Goal: Task Accomplishment & Management: Manage account settings

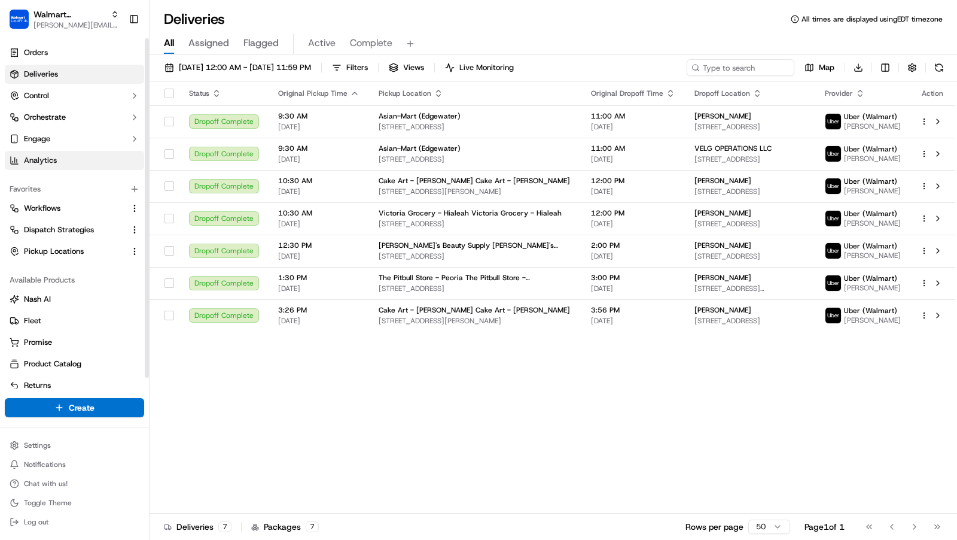
click at [48, 162] on span "Analytics" at bounding box center [40, 160] width 33 height 11
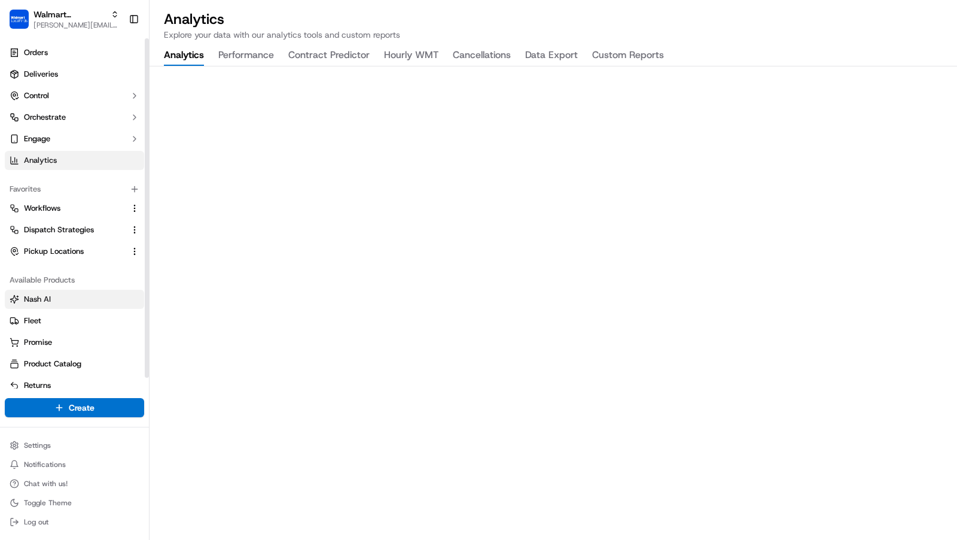
click at [50, 299] on span "Nash AI" at bounding box center [37, 299] width 27 height 11
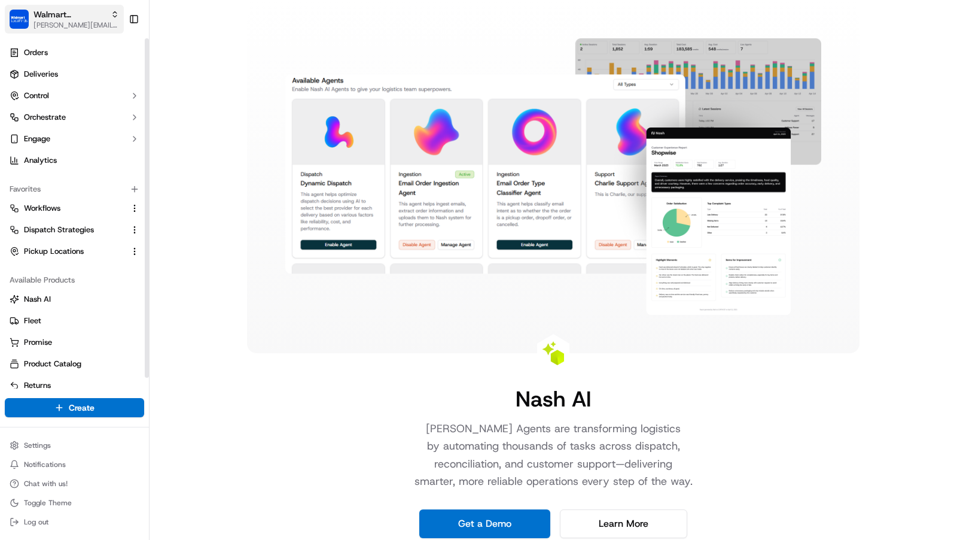
click at [43, 17] on span "Walmart LocalFinds" at bounding box center [70, 14] width 72 height 12
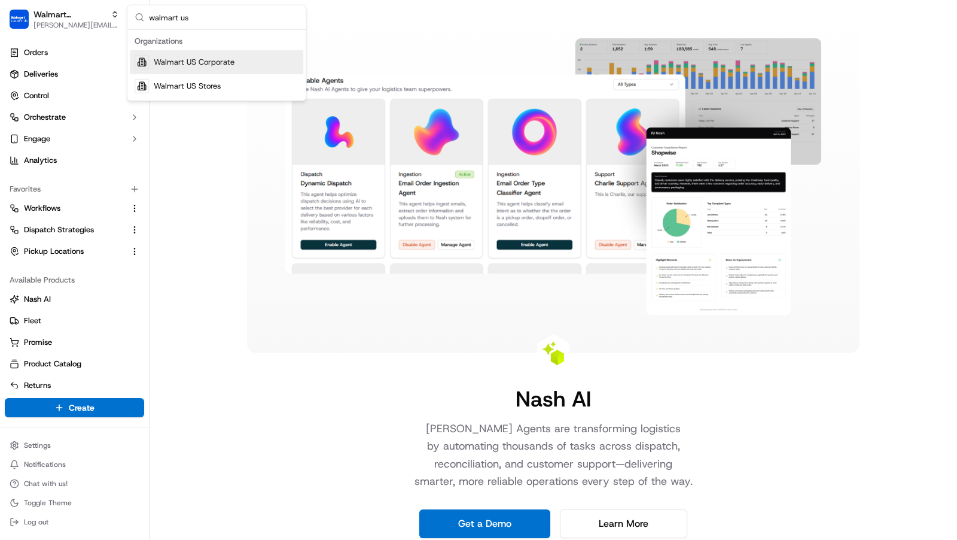
type input "walmart us"
click at [233, 84] on div "Walmart US Stores" at bounding box center [216, 86] width 173 height 24
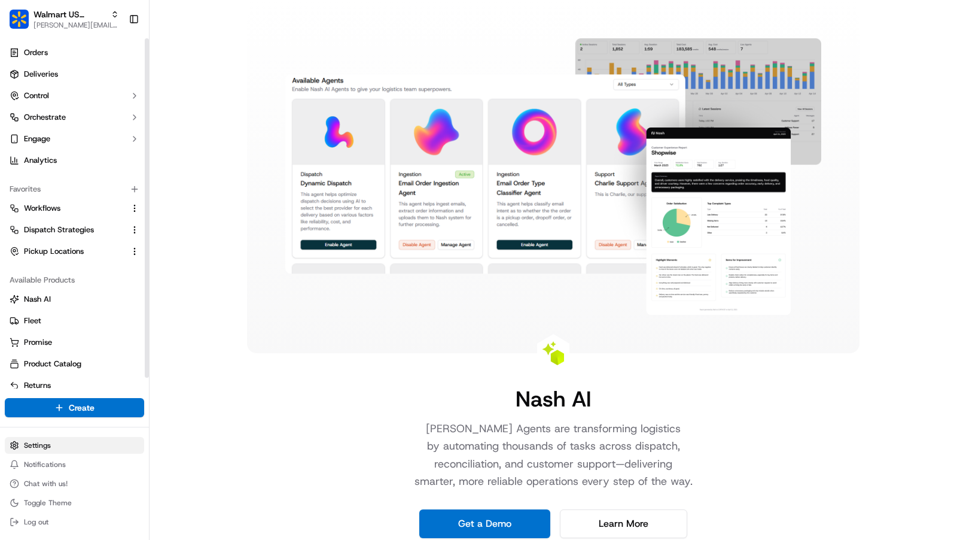
click at [92, 443] on html "Walmart US Stores charles@usenash.com Toggle Sidebar Orders Deliveries Control …" at bounding box center [478, 270] width 957 height 540
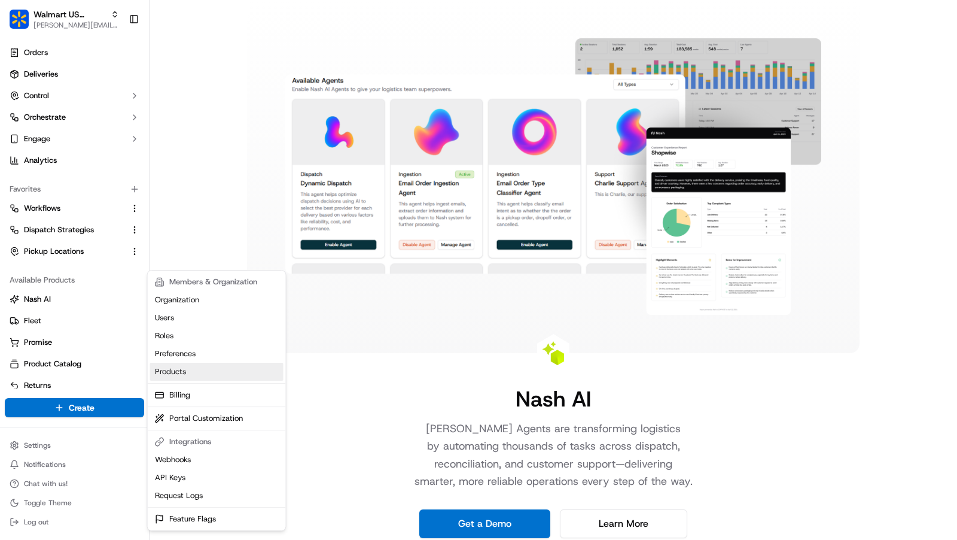
click at [235, 373] on link "Products" at bounding box center [216, 372] width 133 height 18
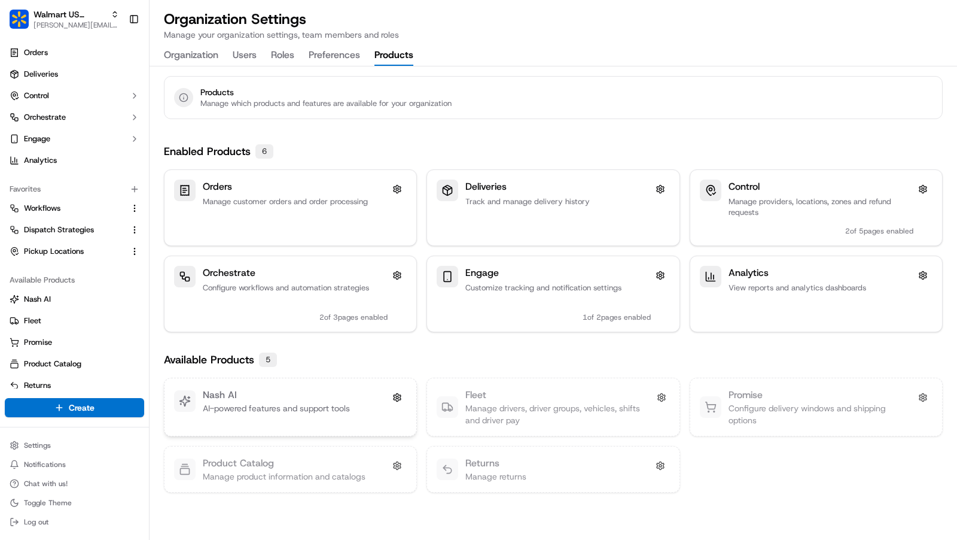
click at [341, 402] on p "AI-powered features and support tools" at bounding box center [276, 408] width 147 height 12
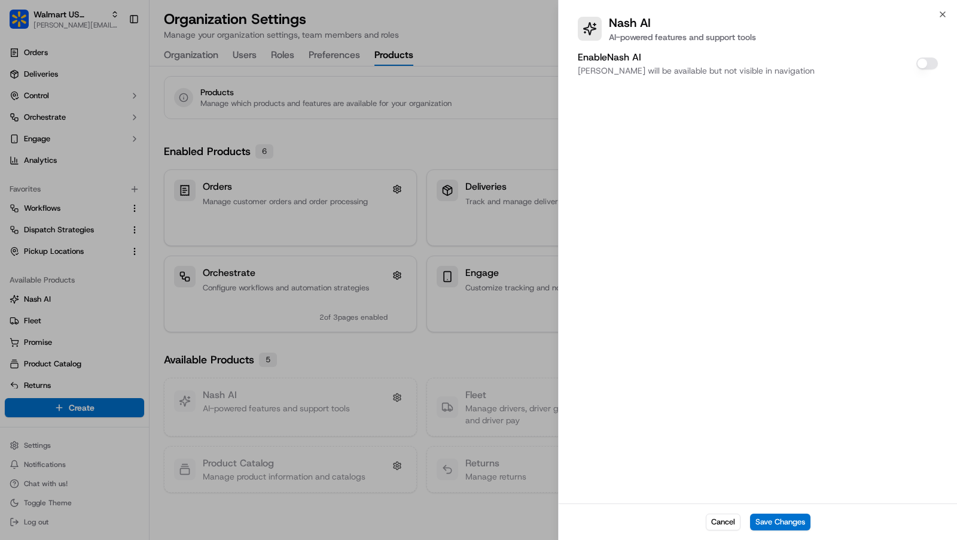
click at [930, 65] on button "Enable Nash AI" at bounding box center [928, 63] width 22 height 12
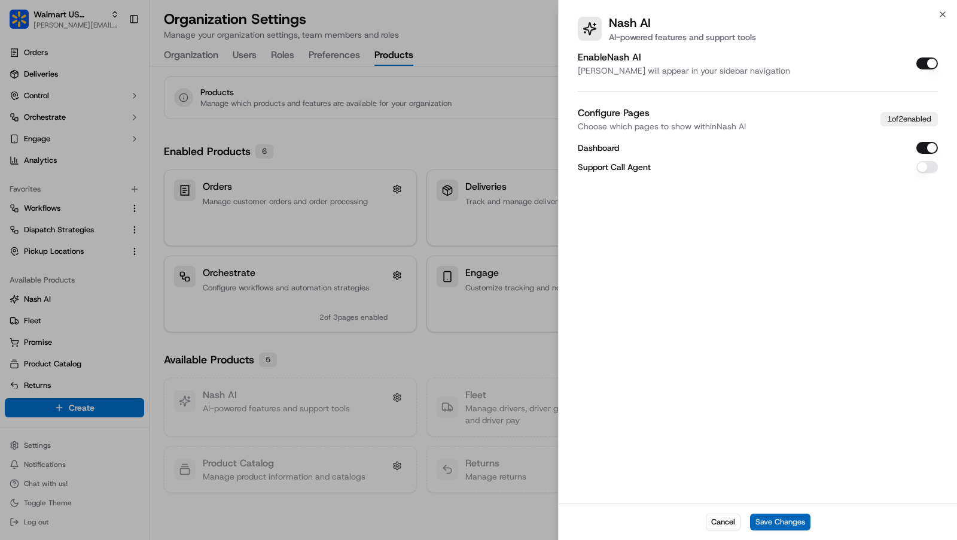
click at [805, 526] on button "Save Changes" at bounding box center [780, 521] width 60 height 17
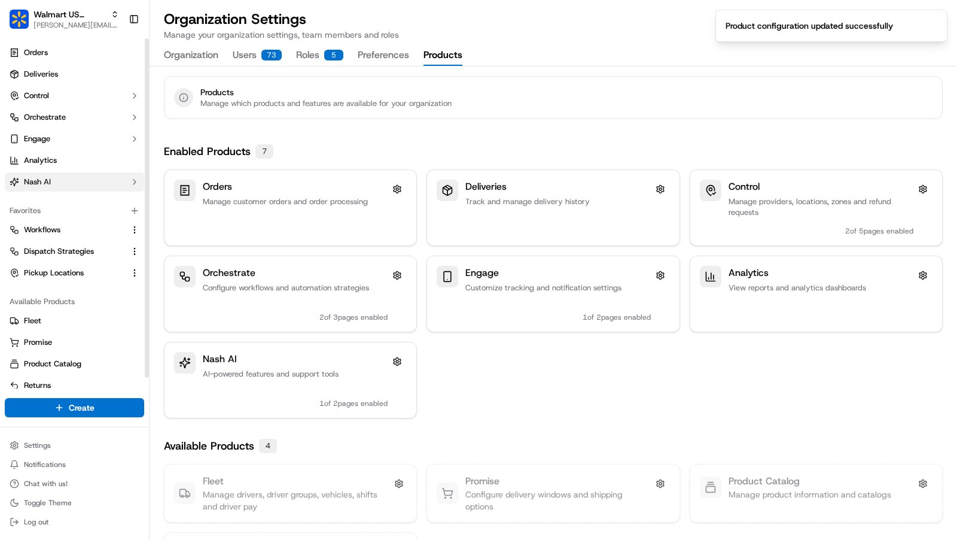
click at [48, 185] on span "Nash AI" at bounding box center [37, 181] width 27 height 11
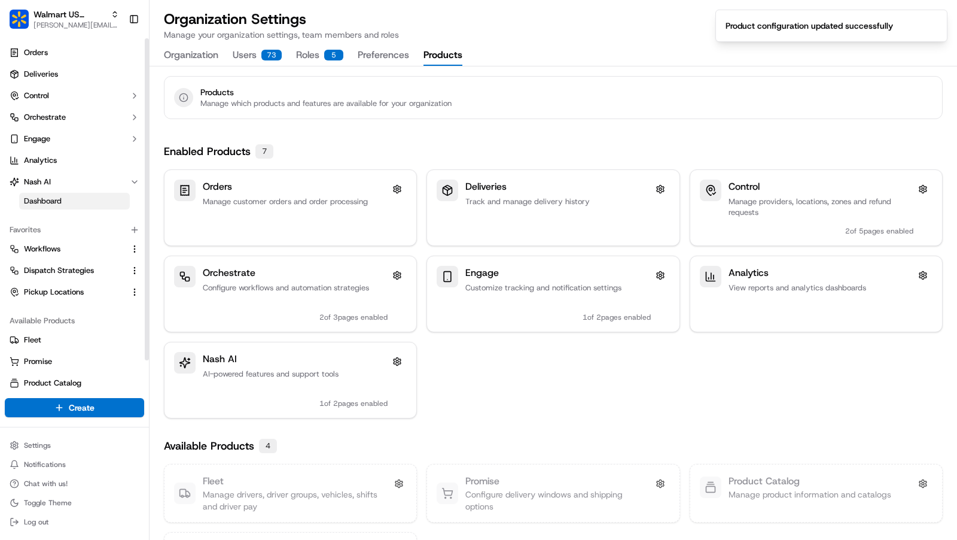
click at [71, 200] on link "Dashboard" at bounding box center [74, 201] width 111 height 17
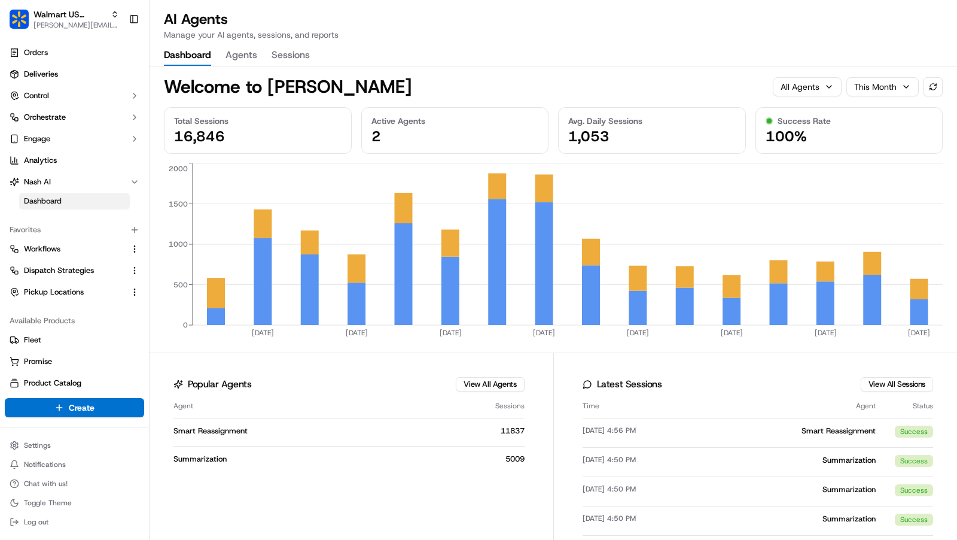
click at [294, 57] on button "Sessions" at bounding box center [291, 55] width 38 height 20
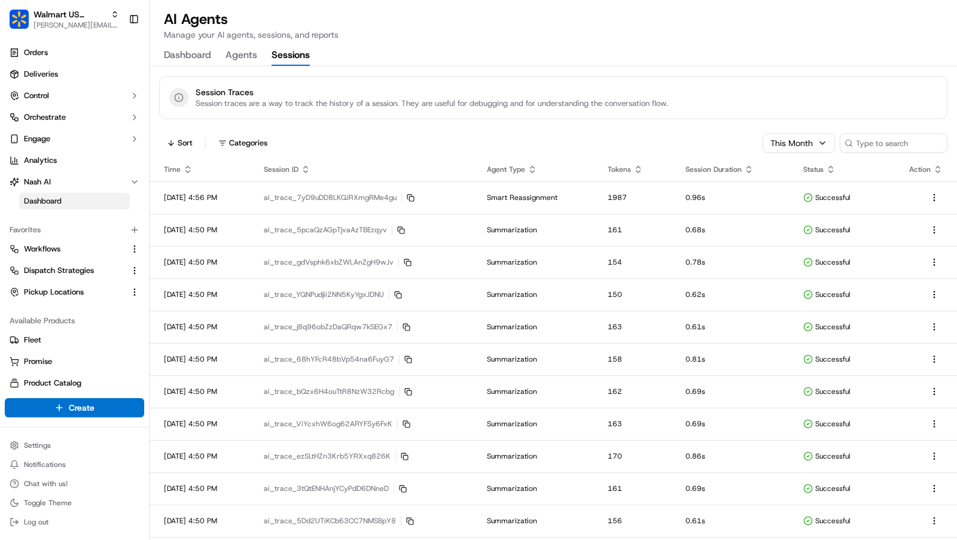
click at [201, 57] on button "Dashboard" at bounding box center [187, 55] width 47 height 20
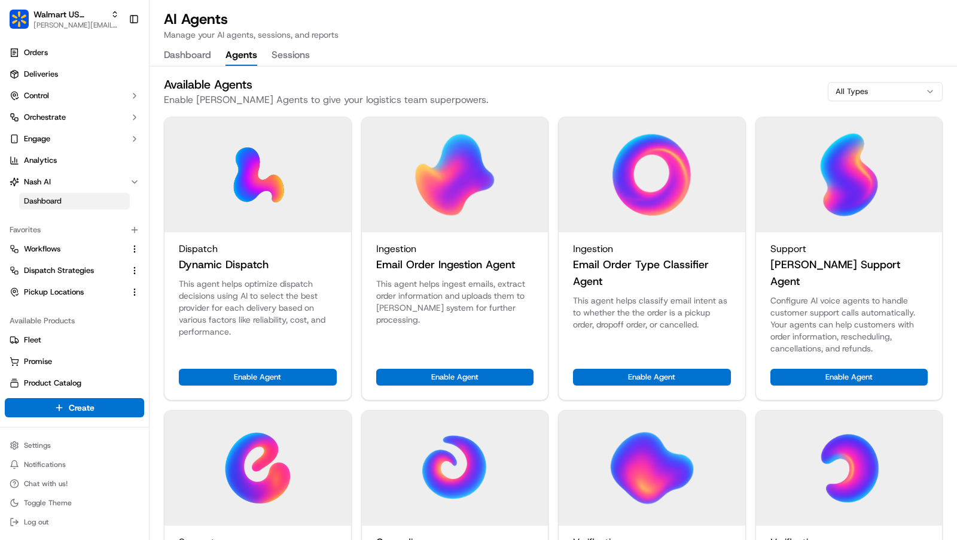
click at [249, 56] on button "Agents" at bounding box center [242, 55] width 32 height 20
click at [201, 56] on button "Dashboard" at bounding box center [187, 55] width 47 height 20
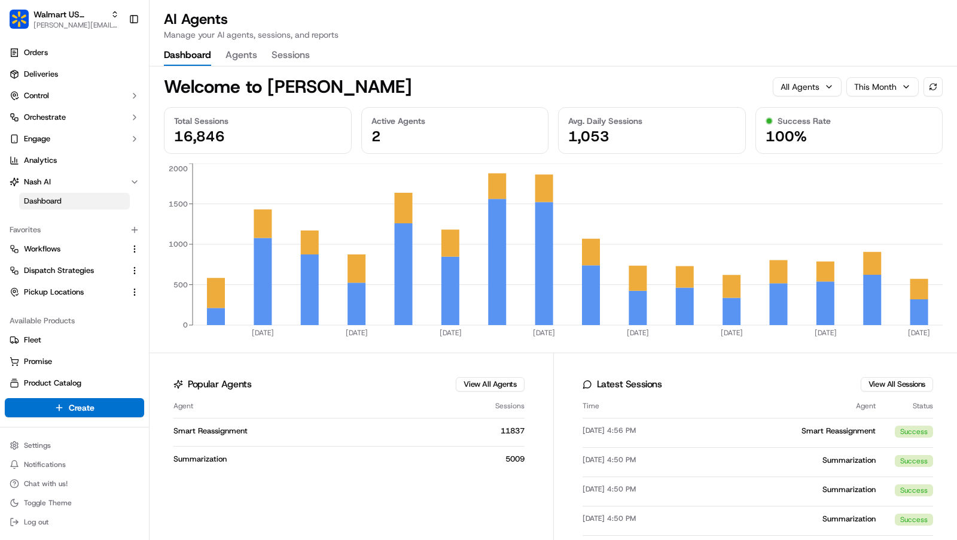
click at [868, 82] on html "Walmart US Stores charles@usenash.com Toggle Sidebar Orders Deliveries Control …" at bounding box center [478, 270] width 957 height 540
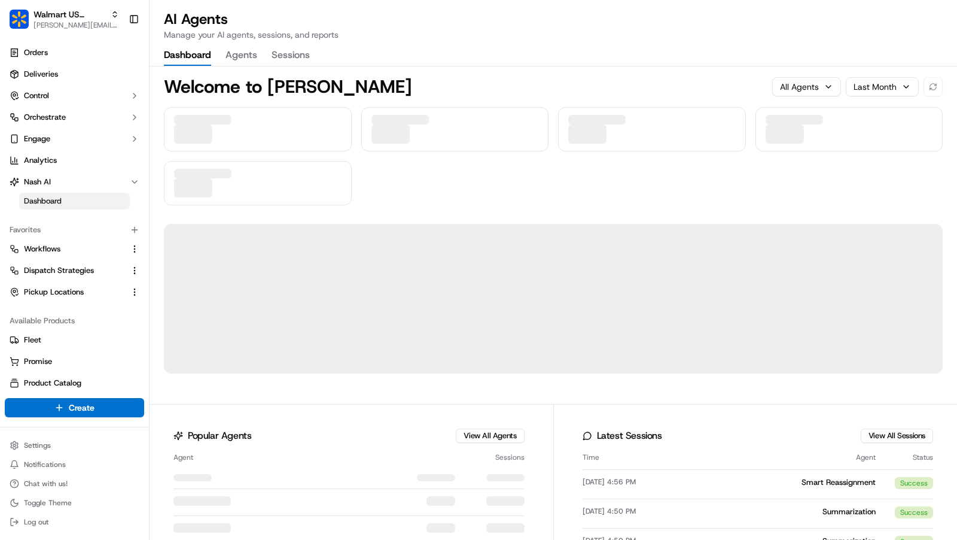
click at [551, 23] on div "AI Agents Manage your AI agents, sessions, and reports" at bounding box center [553, 25] width 779 height 31
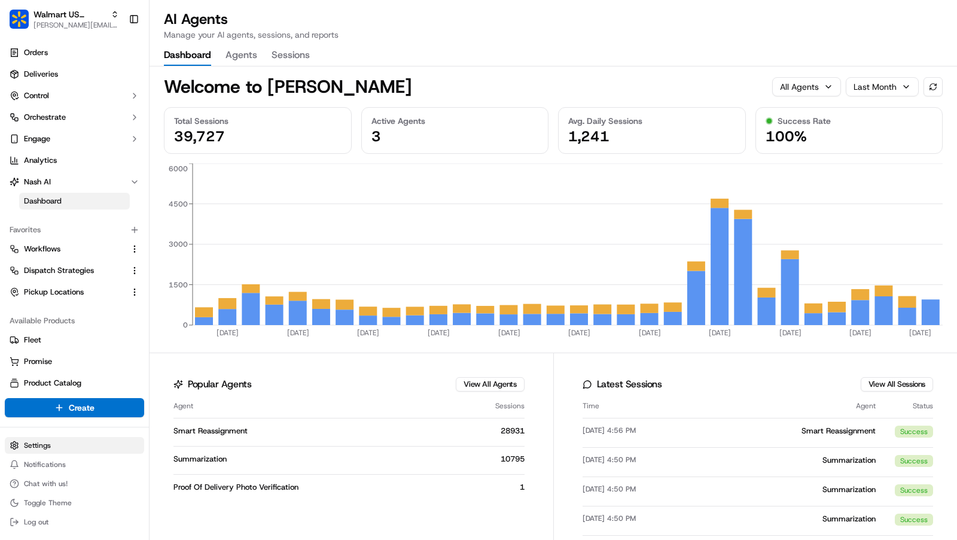
click at [69, 448] on html "Walmart US Stores charles@usenash.com Toggle Sidebar Orders Deliveries Control …" at bounding box center [478, 270] width 957 height 540
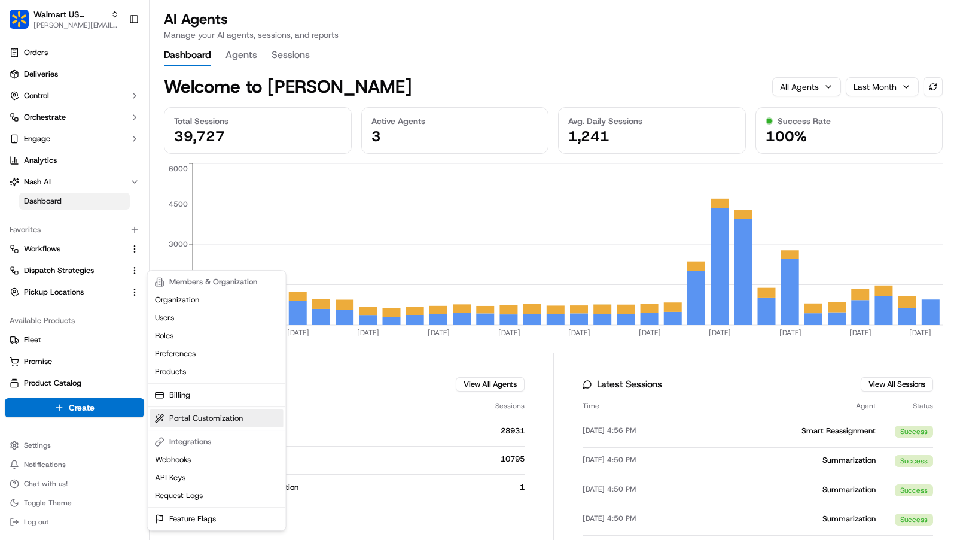
click at [226, 417] on link "Portal Customization" at bounding box center [216, 418] width 133 height 18
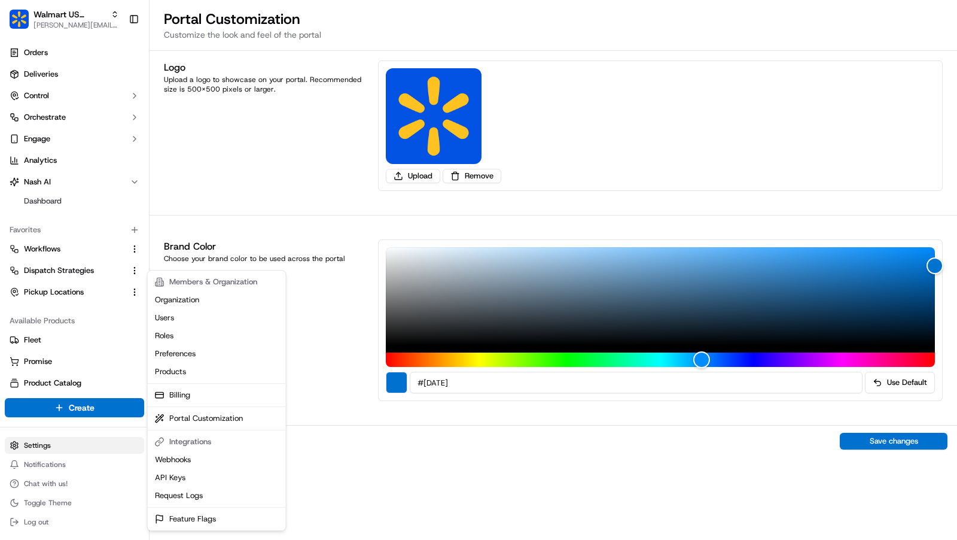
click at [56, 443] on html "Walmart US Stores charles@usenash.com Toggle Sidebar Orders Deliveries Control …" at bounding box center [478, 270] width 957 height 540
click at [207, 358] on link "Preferences" at bounding box center [216, 354] width 133 height 18
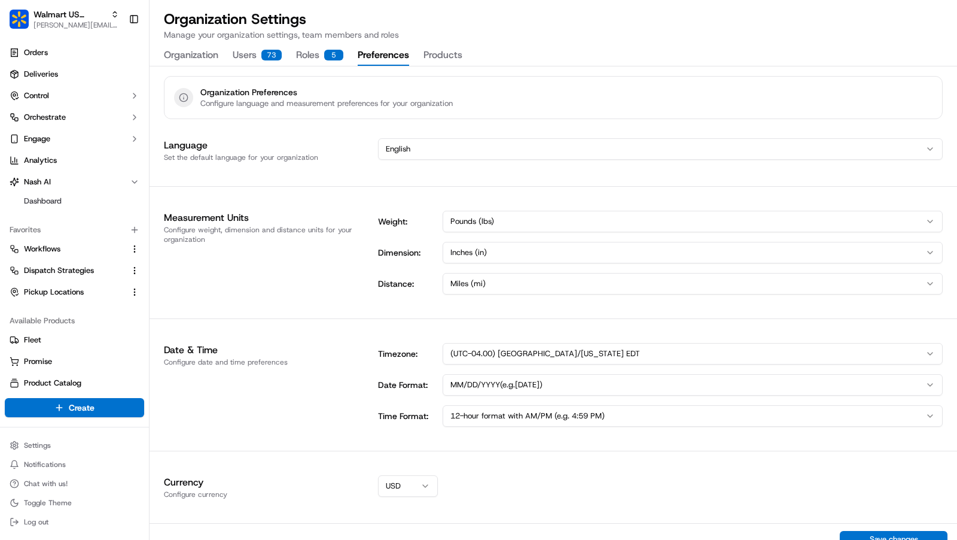
click at [440, 54] on button "Products" at bounding box center [443, 55] width 39 height 20
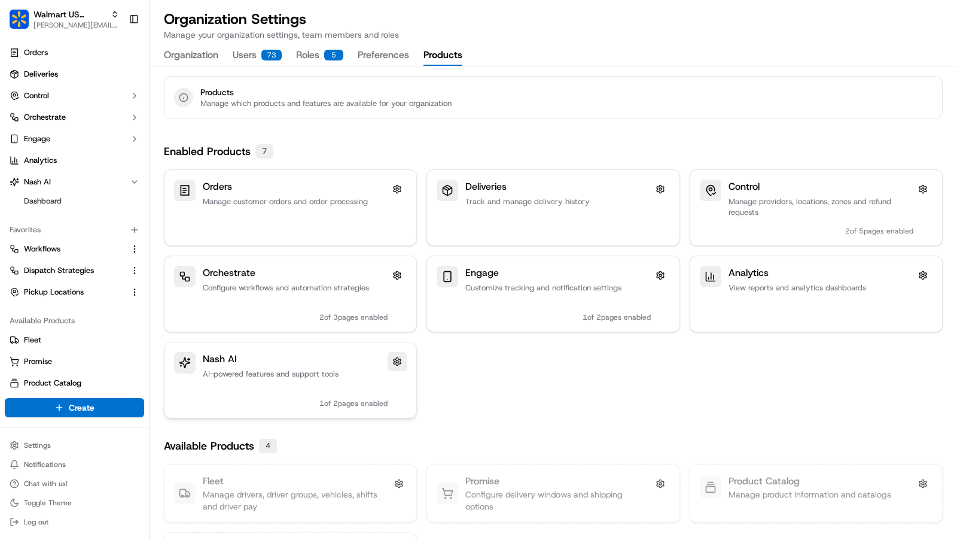
click at [392, 357] on button at bounding box center [397, 361] width 19 height 19
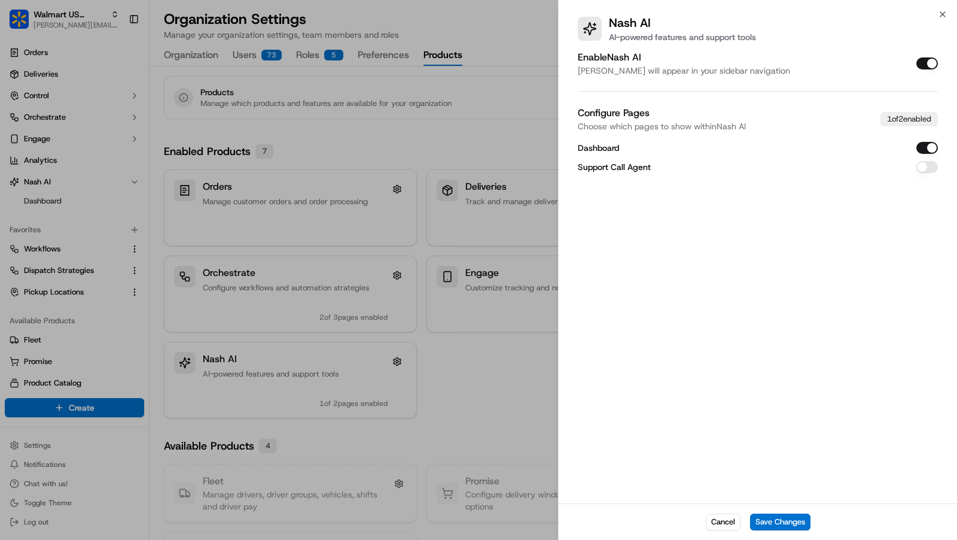
click at [929, 65] on button "Enable Nash AI" at bounding box center [928, 63] width 22 height 12
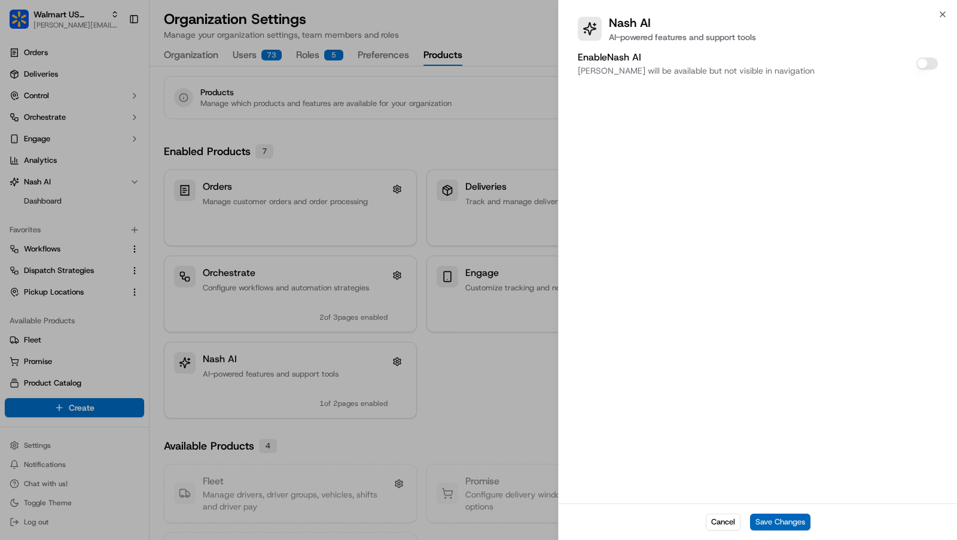
click at [796, 515] on button "Save Changes" at bounding box center [780, 521] width 60 height 17
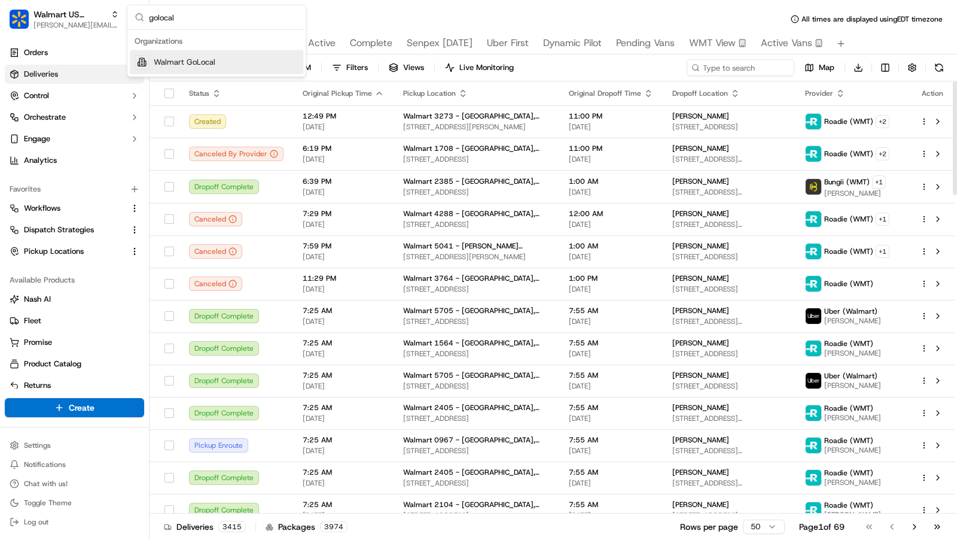
type input "golocal"
click at [212, 57] on span "Walmart GoLocal" at bounding box center [185, 62] width 62 height 11
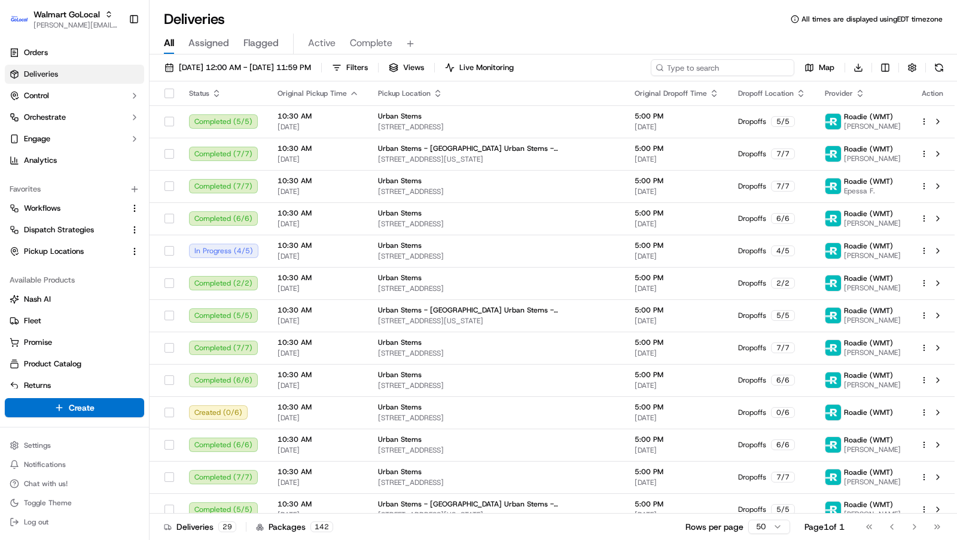
click at [726, 69] on input at bounding box center [723, 67] width 144 height 17
paste input "3536660-1"
type input "3536660-1"
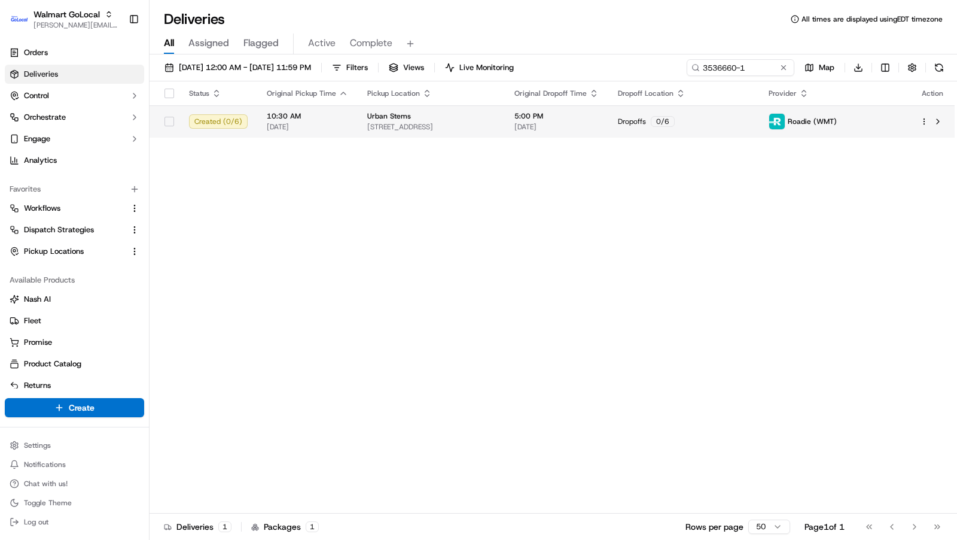
click at [495, 122] on span "3411 Pennsy Dr, Greater Landover, MD, 20785, US" at bounding box center [431, 127] width 128 height 10
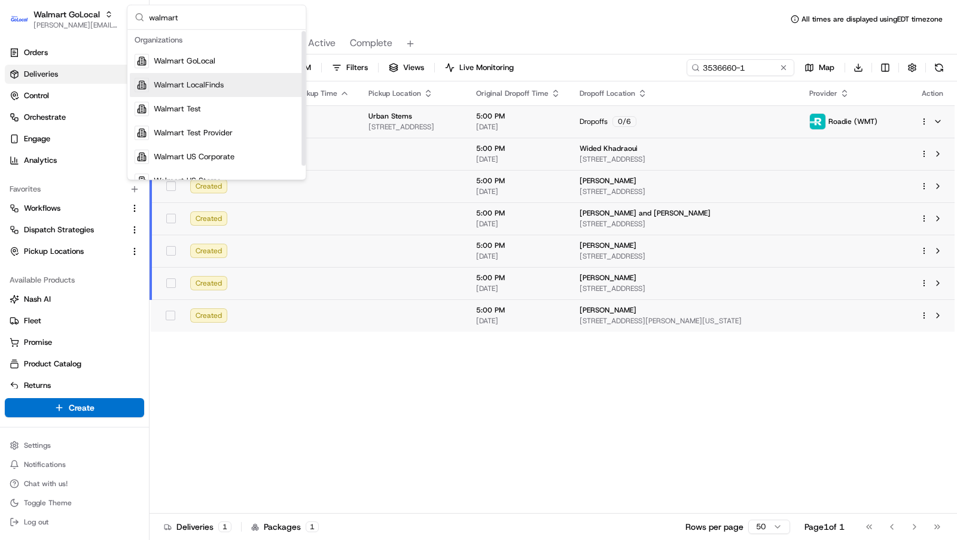
scroll to position [16, 0]
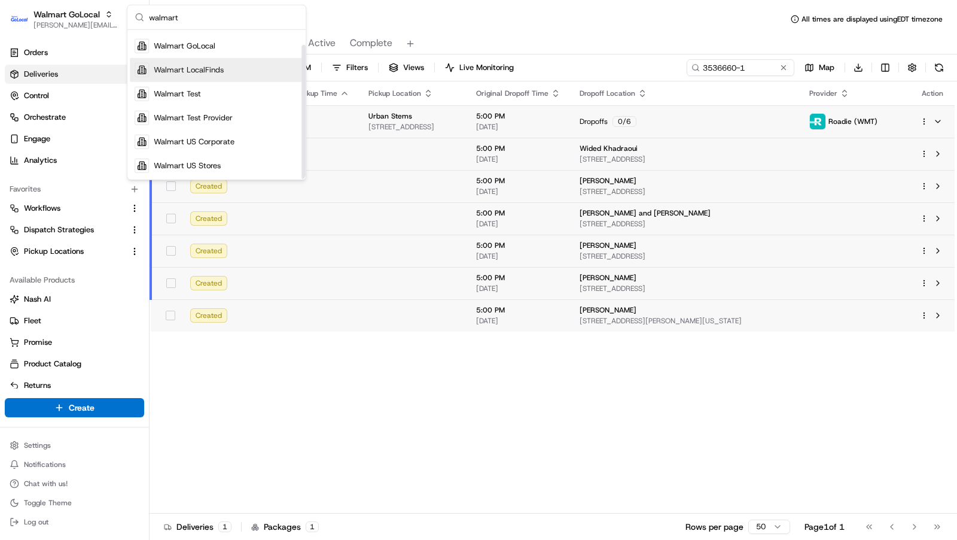
type input "walmart"
click at [206, 112] on span "Walmart Test Provider" at bounding box center [193, 117] width 79 height 11
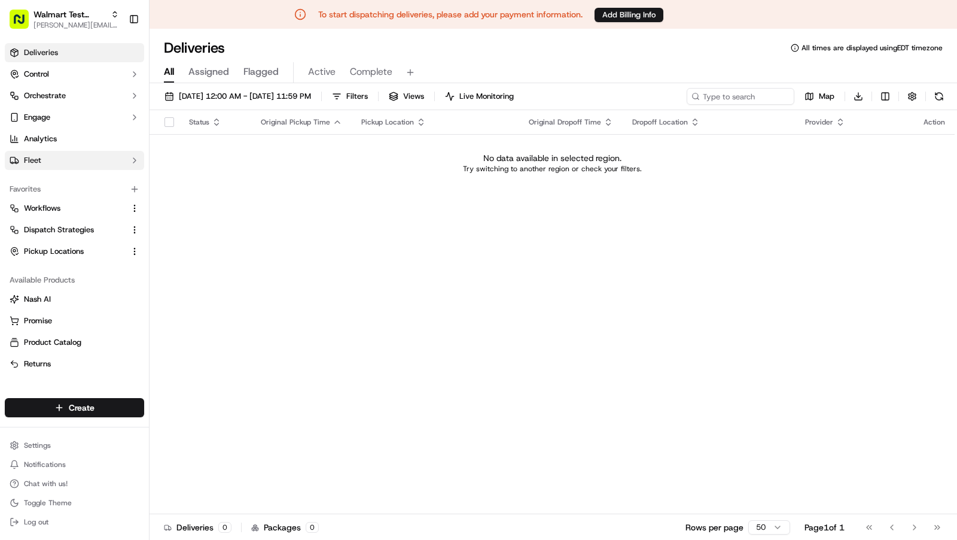
click at [65, 160] on button "Fleet" at bounding box center [74, 160] width 139 height 19
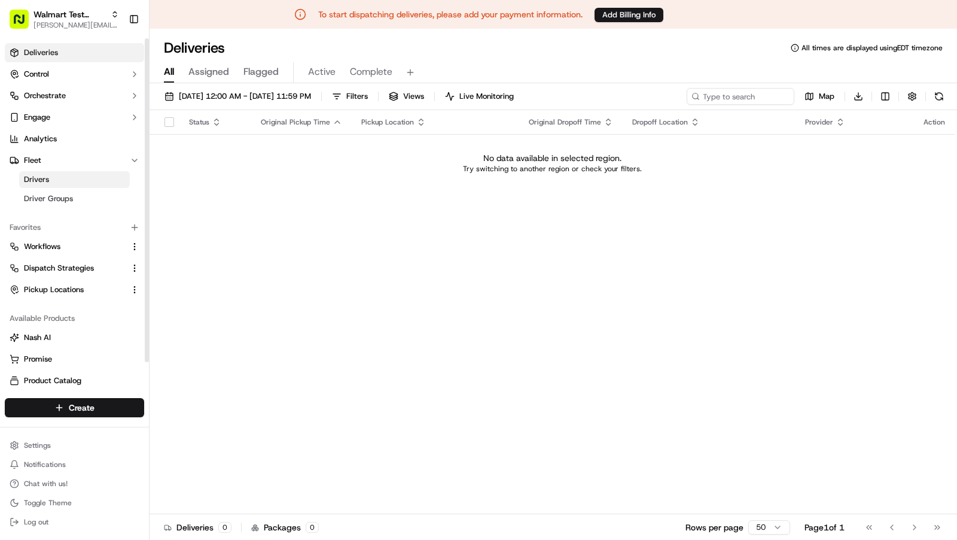
click at [65, 185] on link "Drivers" at bounding box center [74, 179] width 111 height 17
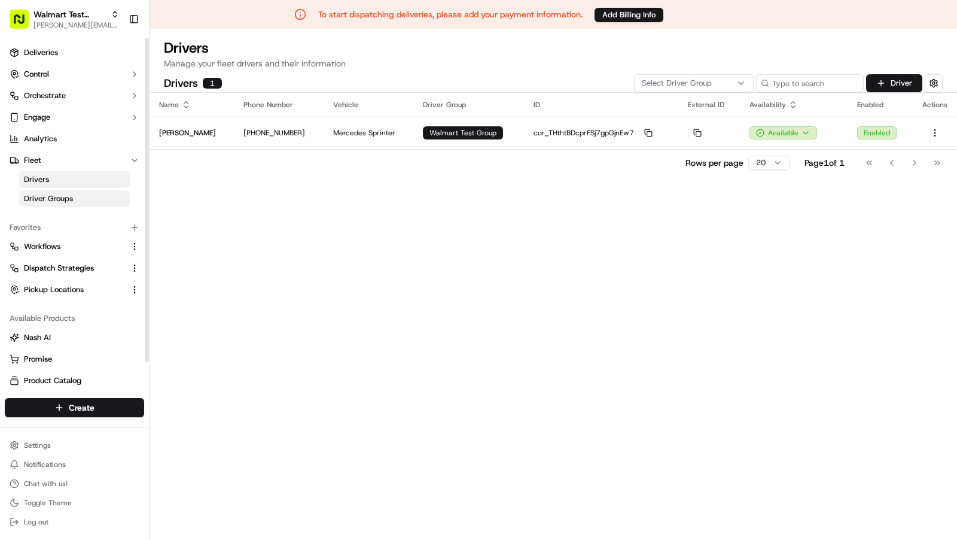
click at [68, 197] on span "Driver Groups" at bounding box center [48, 198] width 49 height 11
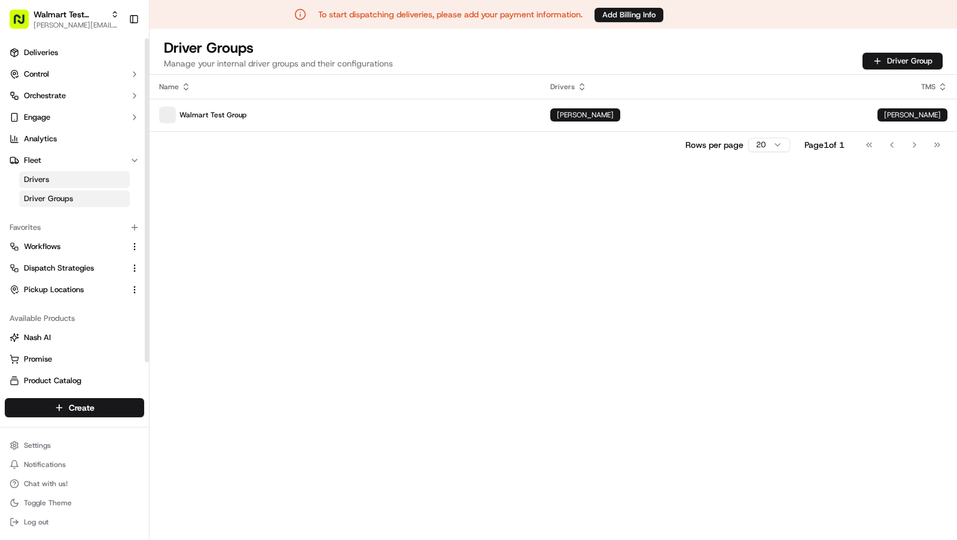
click at [71, 179] on link "Drivers" at bounding box center [74, 179] width 111 height 17
